Goal: Find specific page/section: Find specific page/section

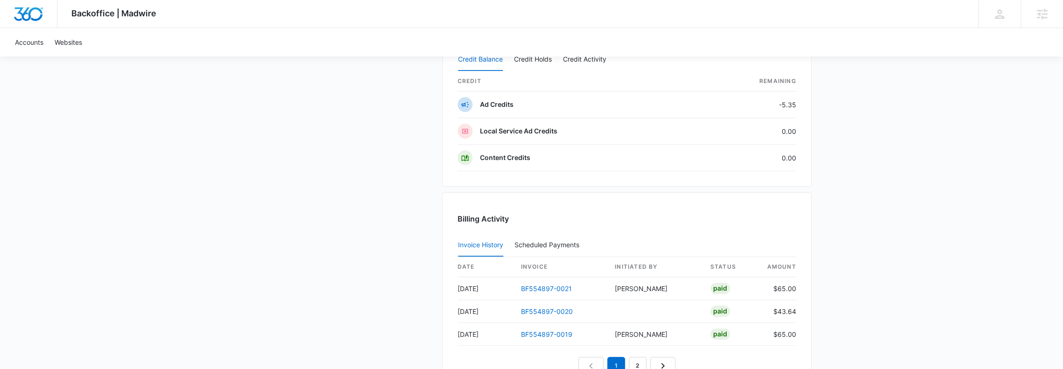
scroll to position [870, 0]
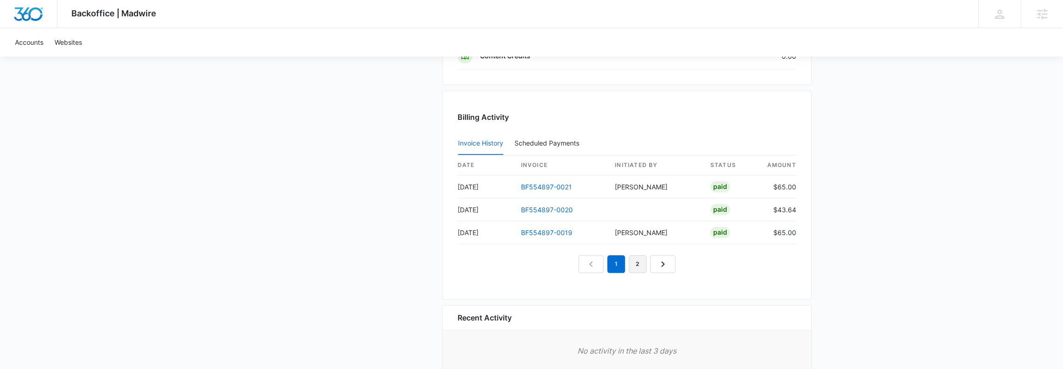
click at [636, 263] on link "2" at bounding box center [637, 264] width 18 height 18
click at [645, 262] on link "3" at bounding box center [648, 264] width 18 height 18
drag, startPoint x: 459, startPoint y: 204, endPoint x: 476, endPoint y: 212, distance: 18.8
click at [476, 212] on td "Apr 18" at bounding box center [485, 209] width 56 height 23
copy td "Apr 18"
